Goal: Use online tool/utility: Use online tool/utility

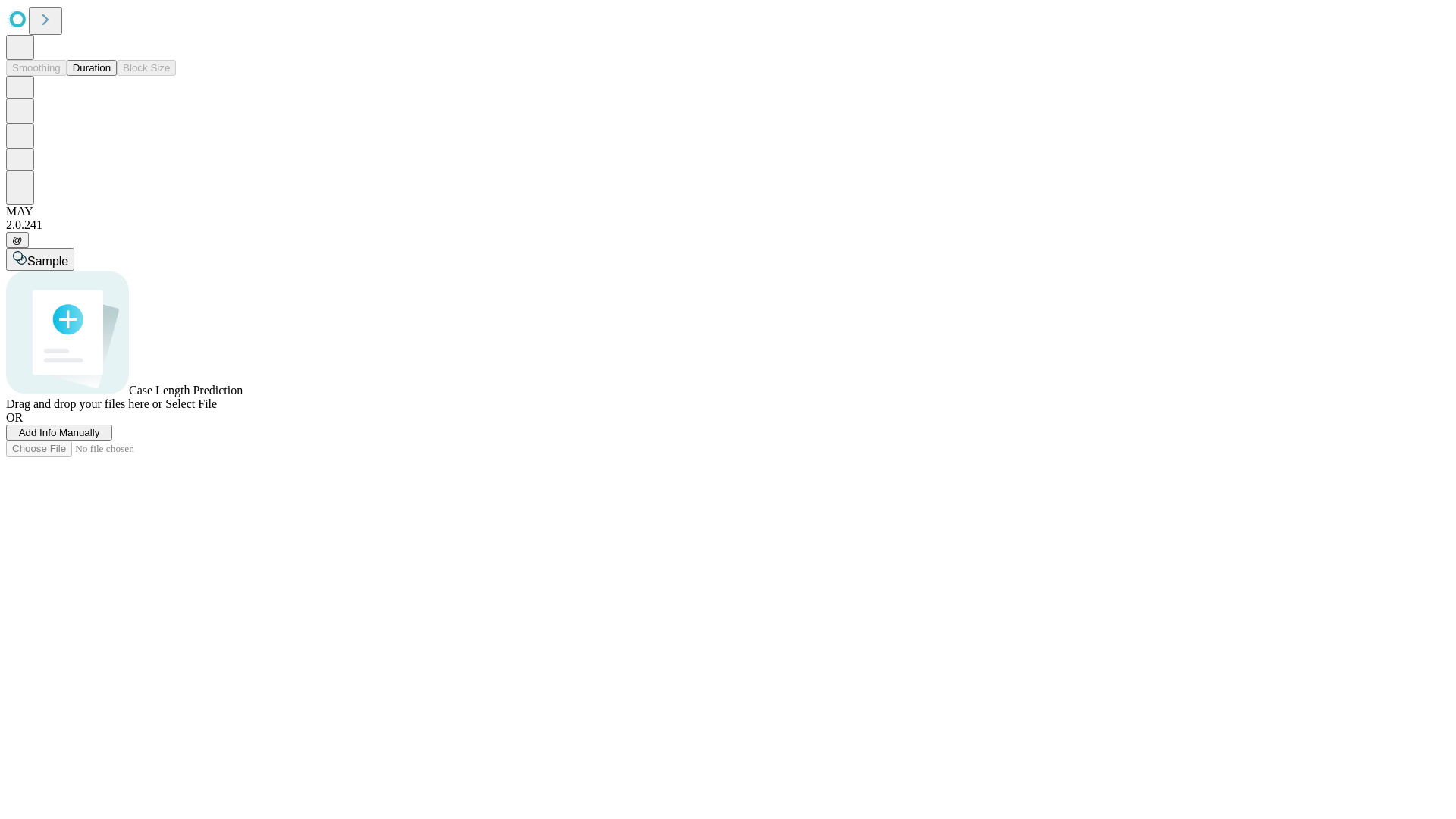
click at [111, 76] on button "Duration" at bounding box center [92, 68] width 50 height 16
click at [217, 410] on span "Select File" at bounding box center [190, 403] width 51 height 13
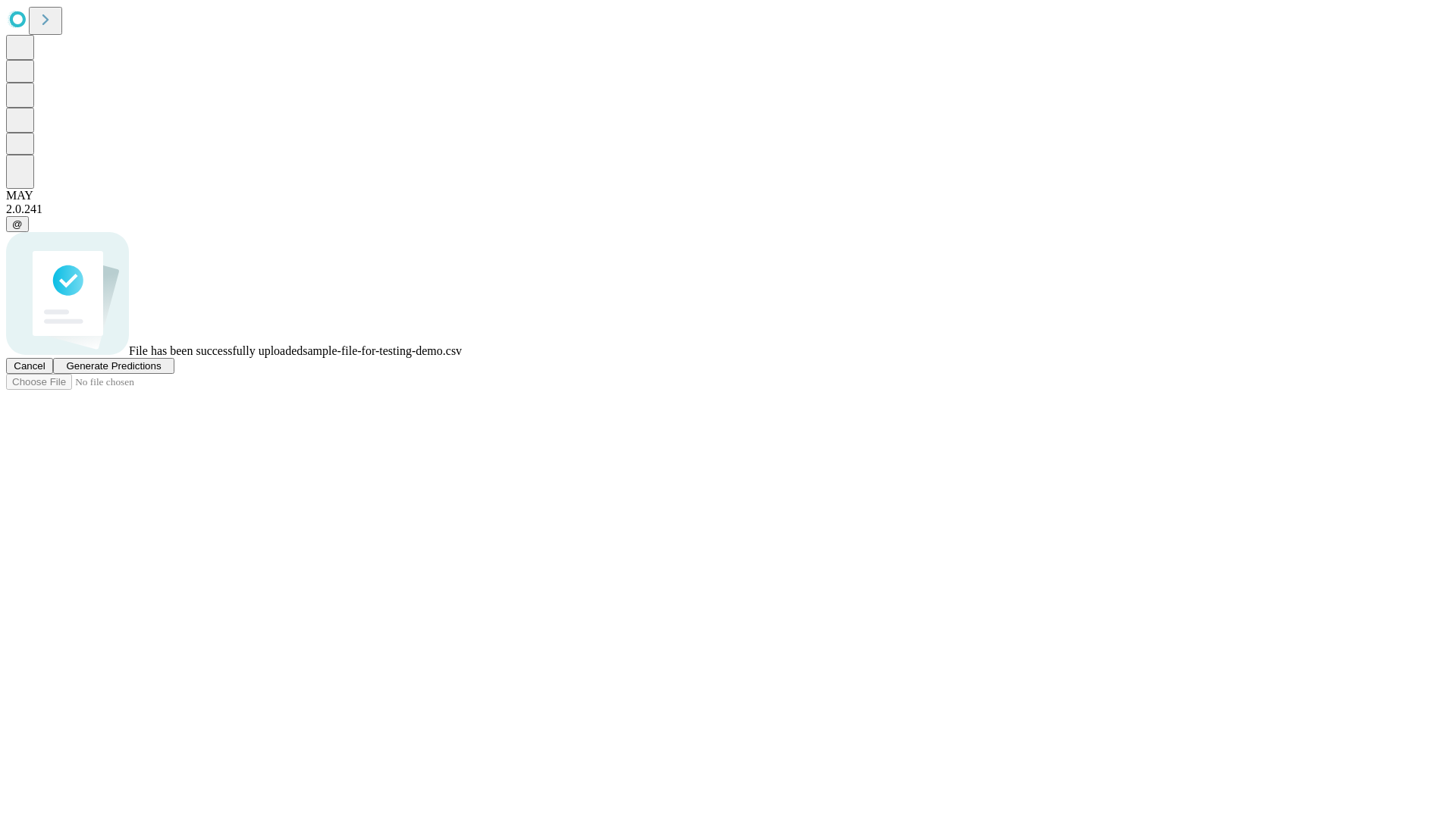
click at [161, 371] on span "Generate Predictions" at bounding box center [113, 366] width 94 height 12
